Goal: Task Accomplishment & Management: Use online tool/utility

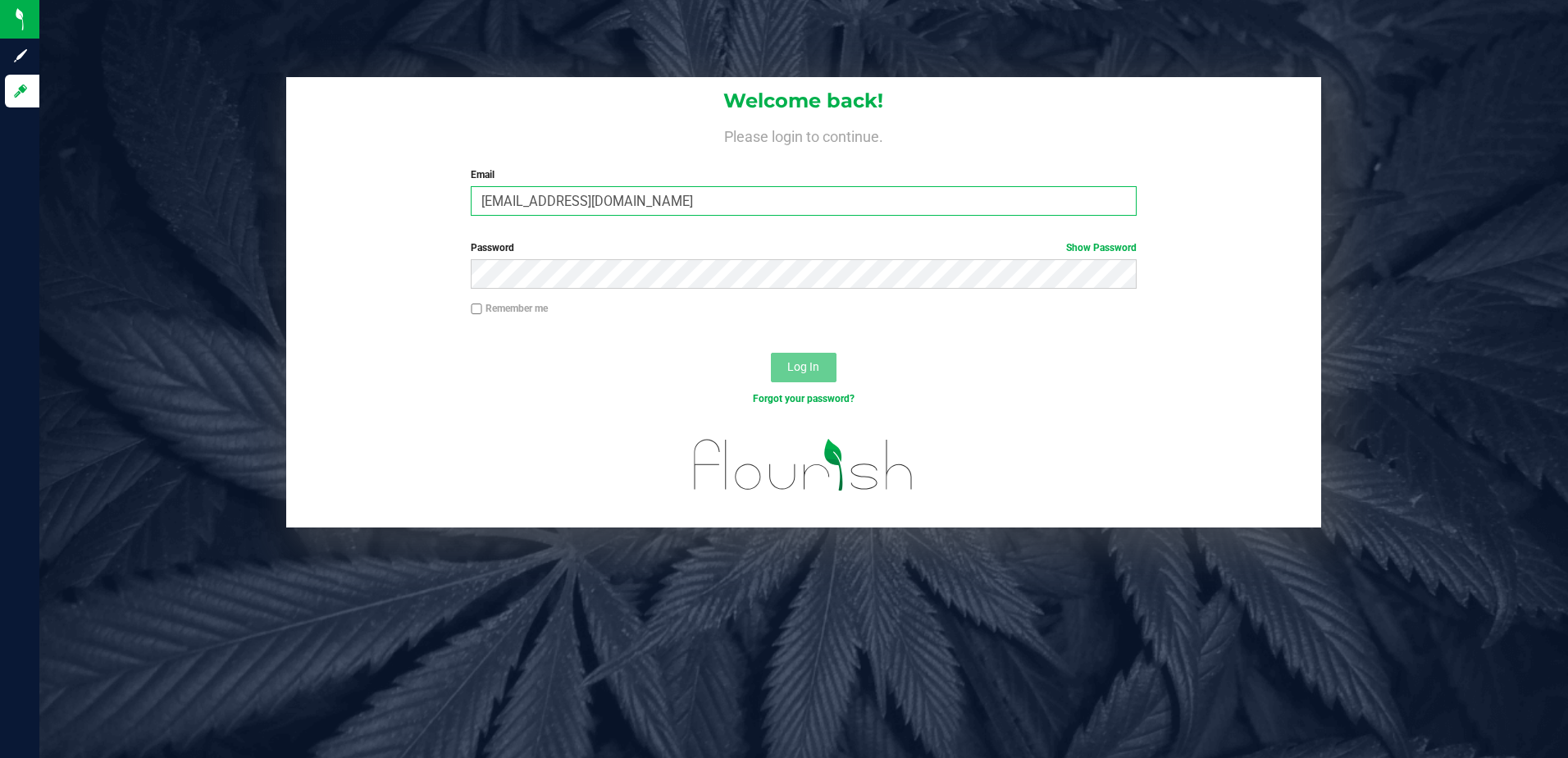
click at [630, 204] on input "[EMAIL_ADDRESS][DOMAIN_NAME]" at bounding box center [803, 201] width 666 height 29
click at [630, 204] on input "gperez@slatercenter.com" at bounding box center [803, 201] width 666 height 29
type input "[EMAIL_ADDRESS][DOMAIN_NAME]"
click at [519, 315] on label "Remember me" at bounding box center [508, 308] width 77 height 15
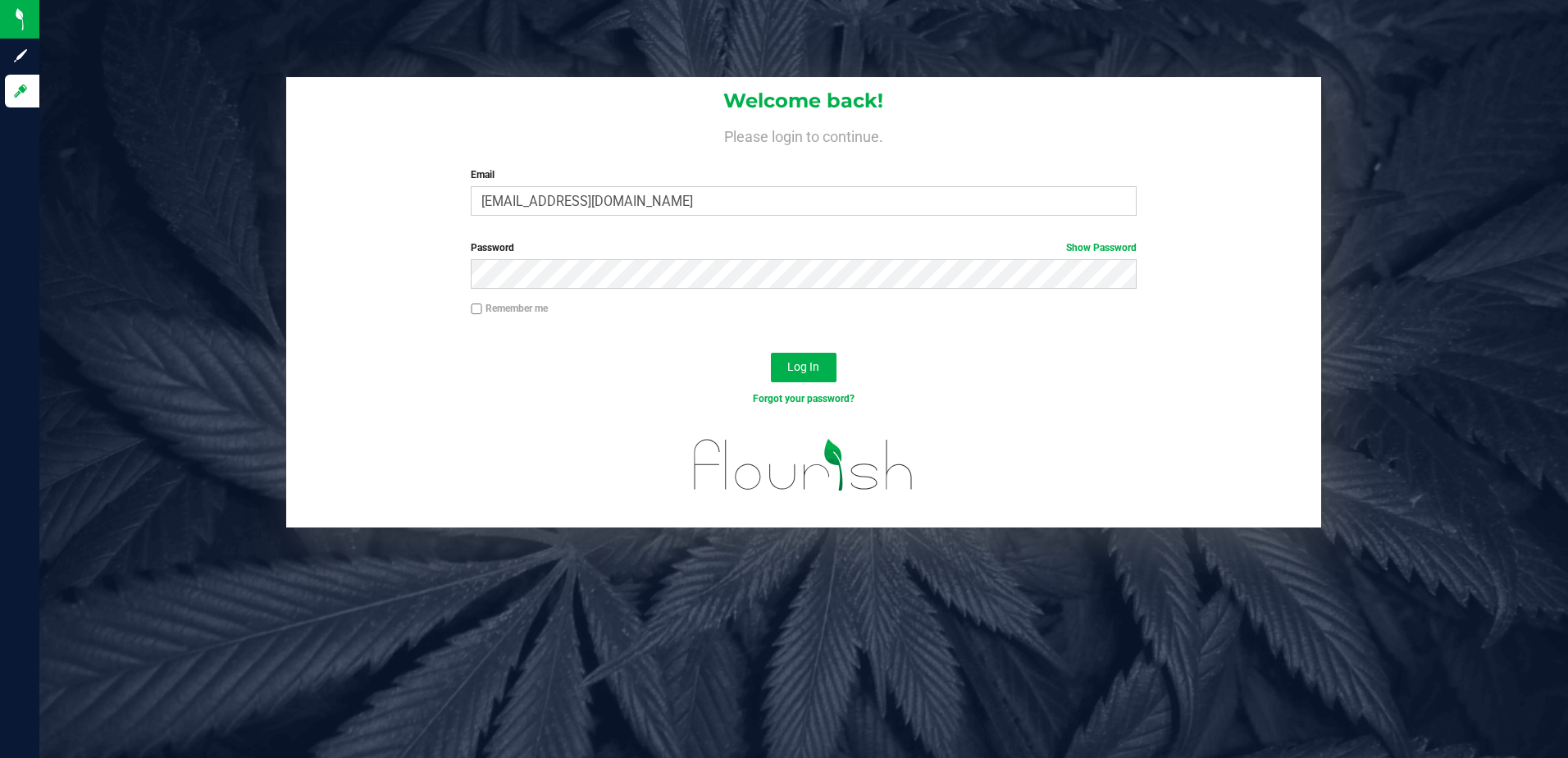
click at [482, 315] on input "Remember me" at bounding box center [476, 309] width 12 height 12
checkbox input "true"
click at [787, 361] on span "Log In" at bounding box center [803, 366] width 32 height 13
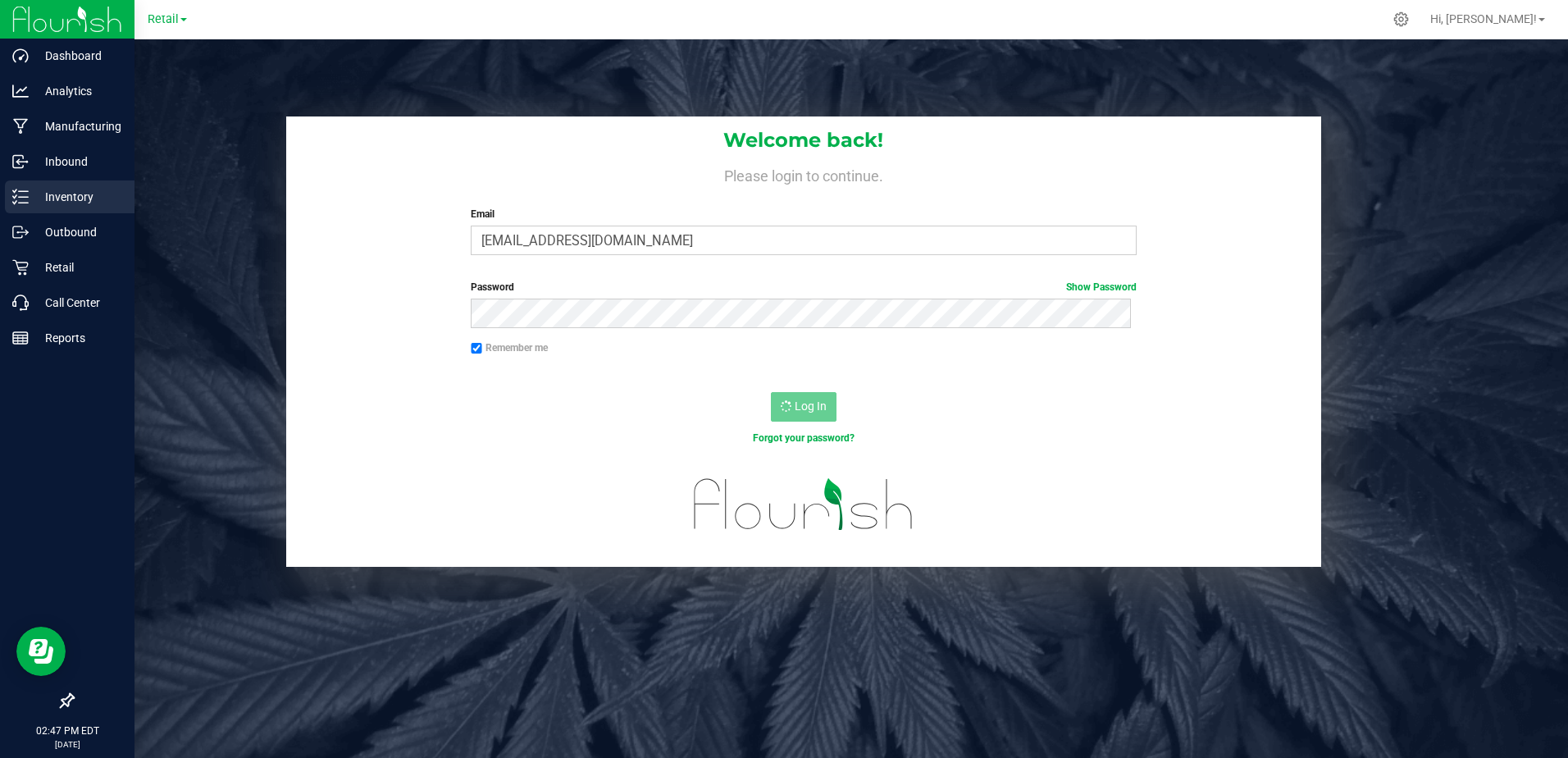
click at [68, 205] on p "Inventory" at bounding box center [77, 197] width 98 height 19
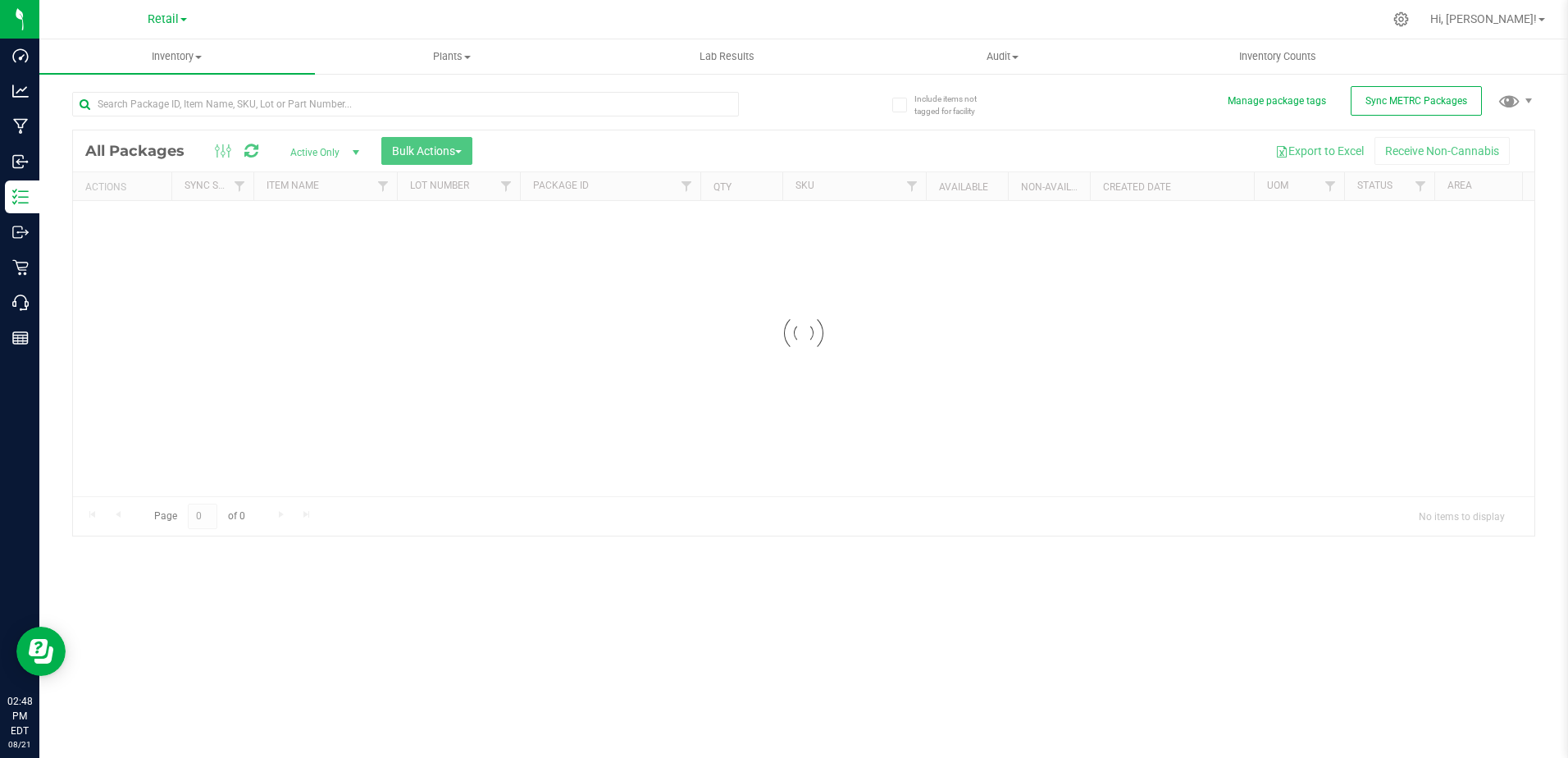
click at [189, 123] on div at bounding box center [405, 110] width 666 height 38
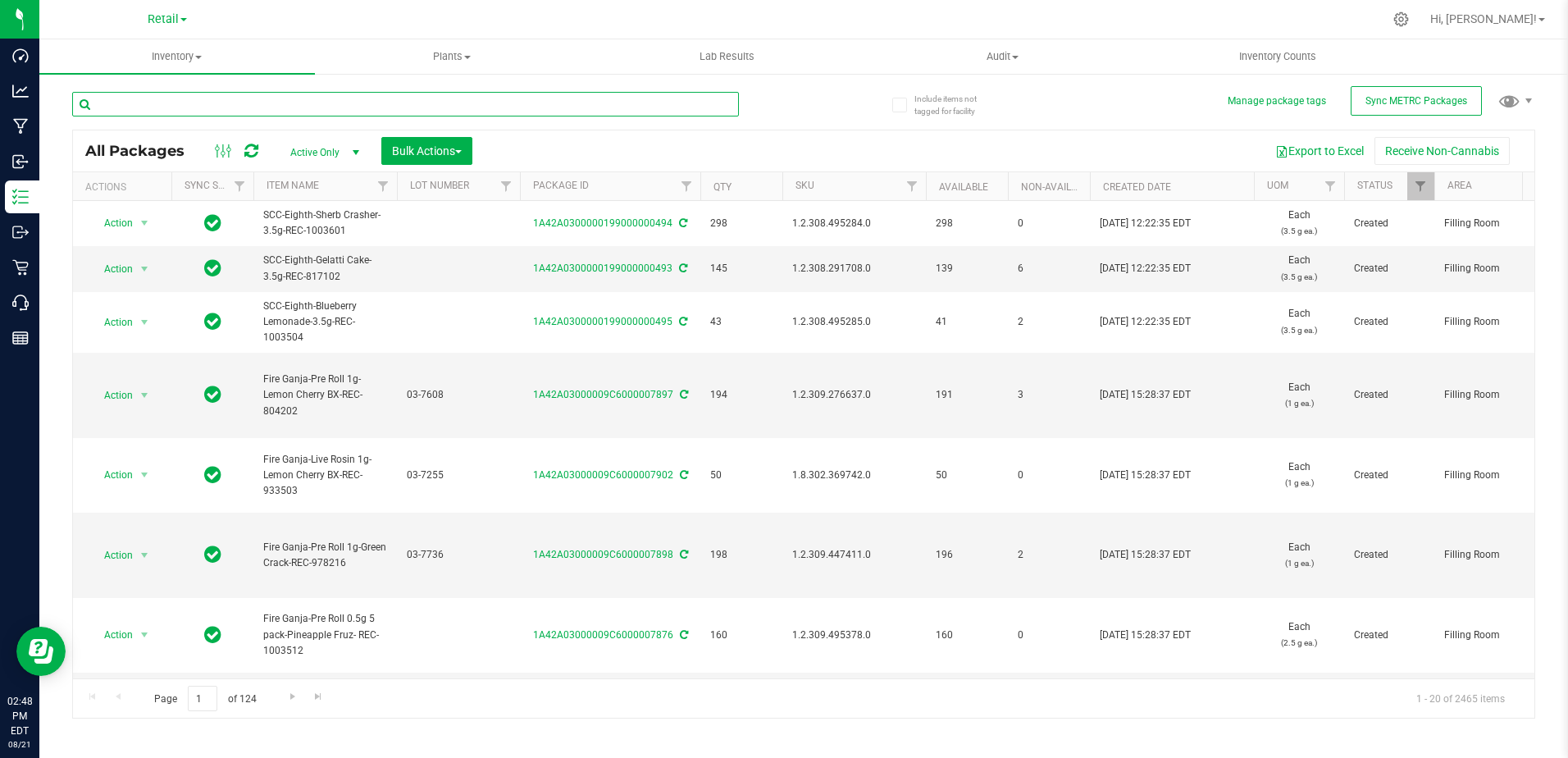
click at [197, 101] on input "text" at bounding box center [405, 103] width 666 height 24
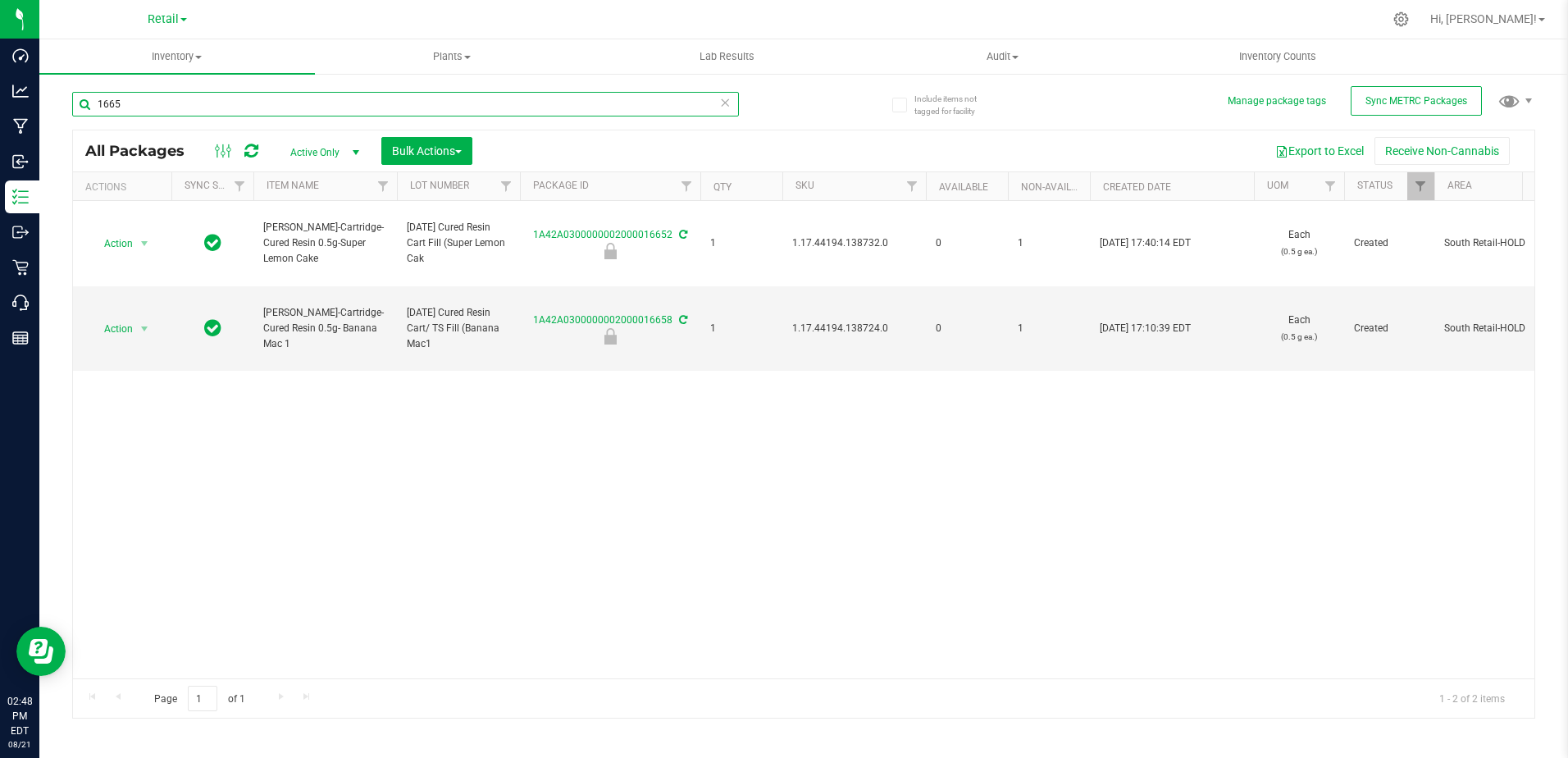
click at [197, 101] on input "1665" at bounding box center [405, 103] width 666 height 24
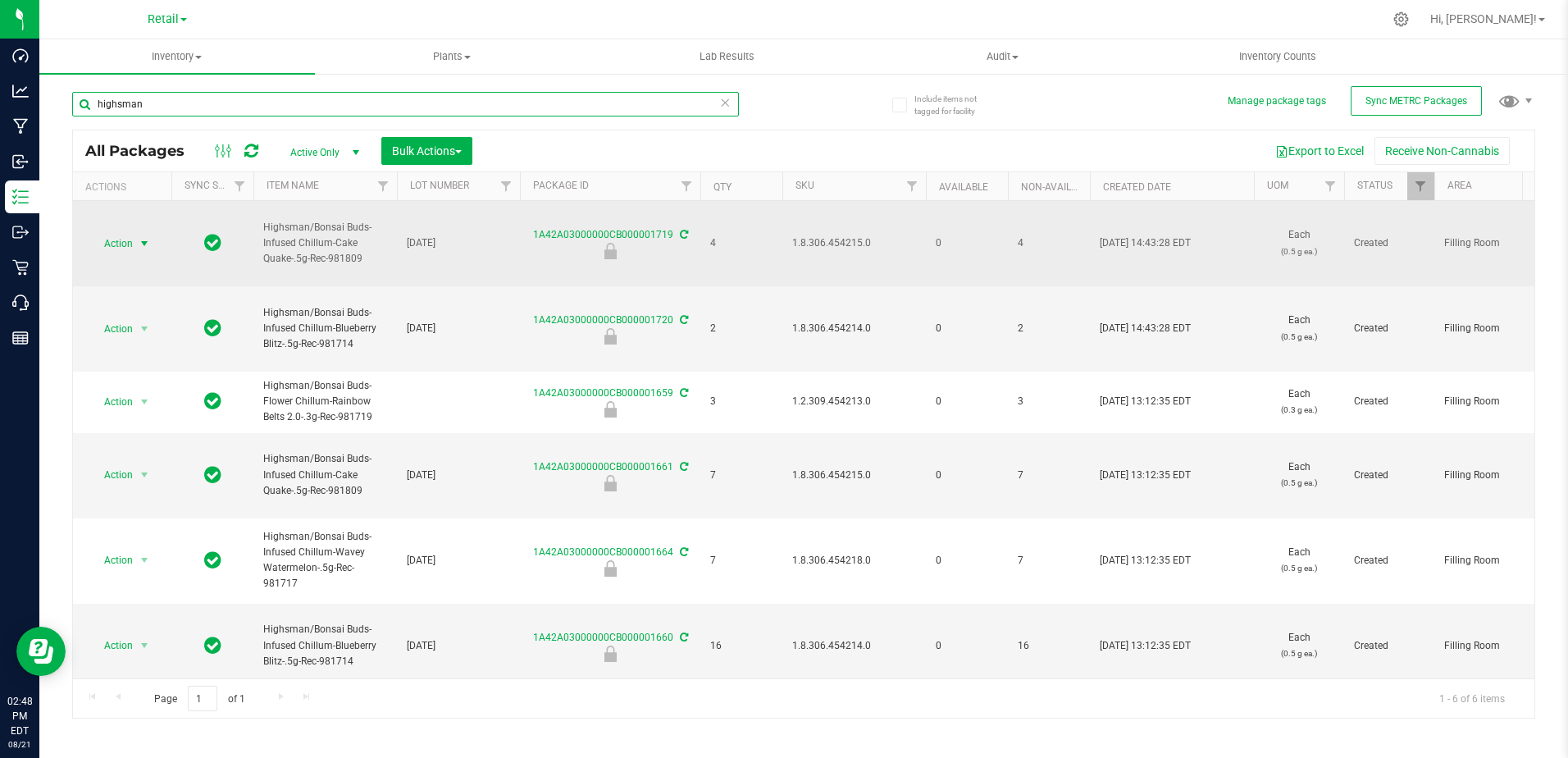
type input "highsman"
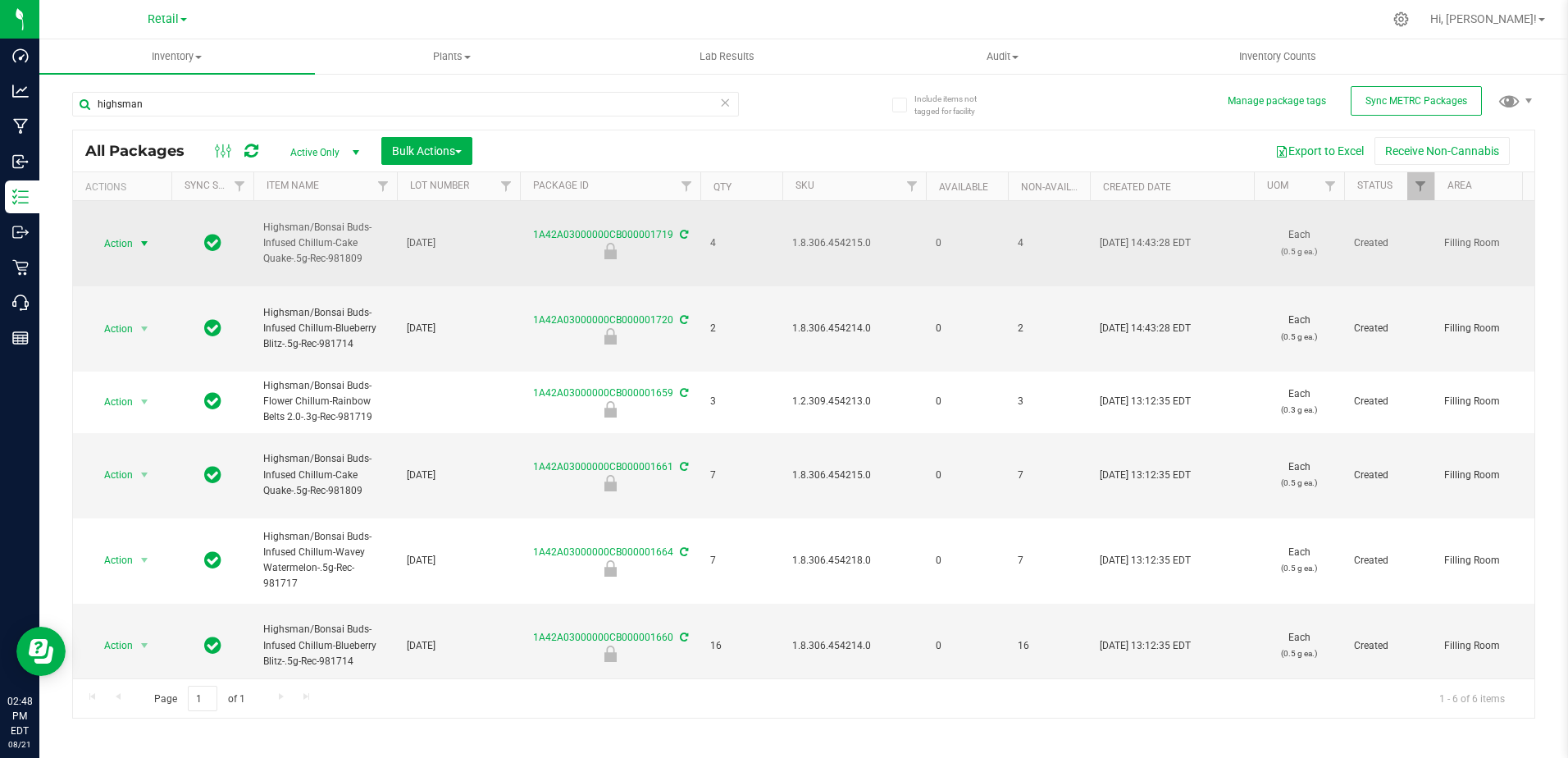
click at [137, 241] on span "select" at bounding box center [143, 243] width 13 height 13
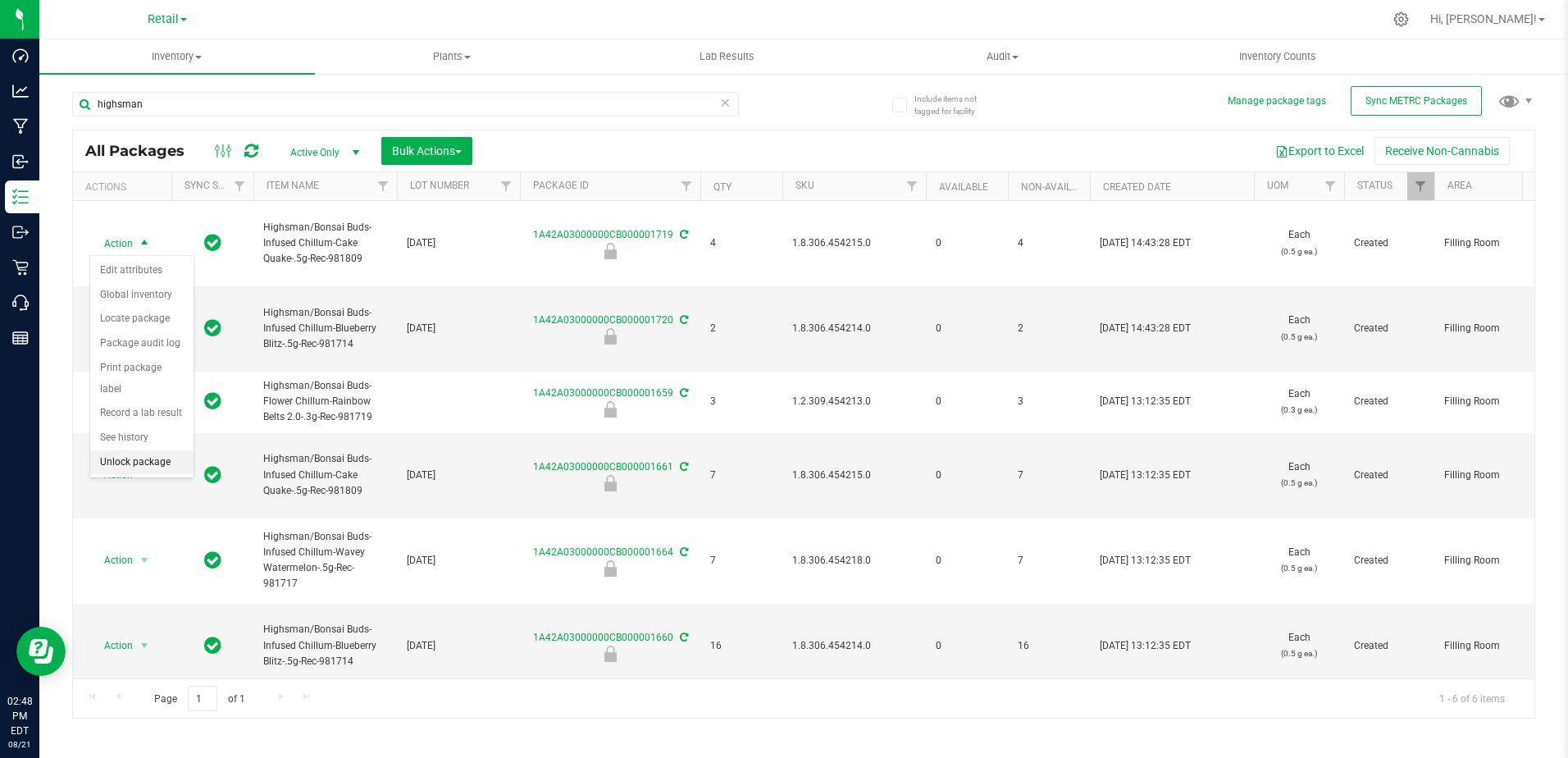
click at [150, 450] on li "Unlock package" at bounding box center [142, 462] width 103 height 24
